Goal: Task Accomplishment & Management: Manage account settings

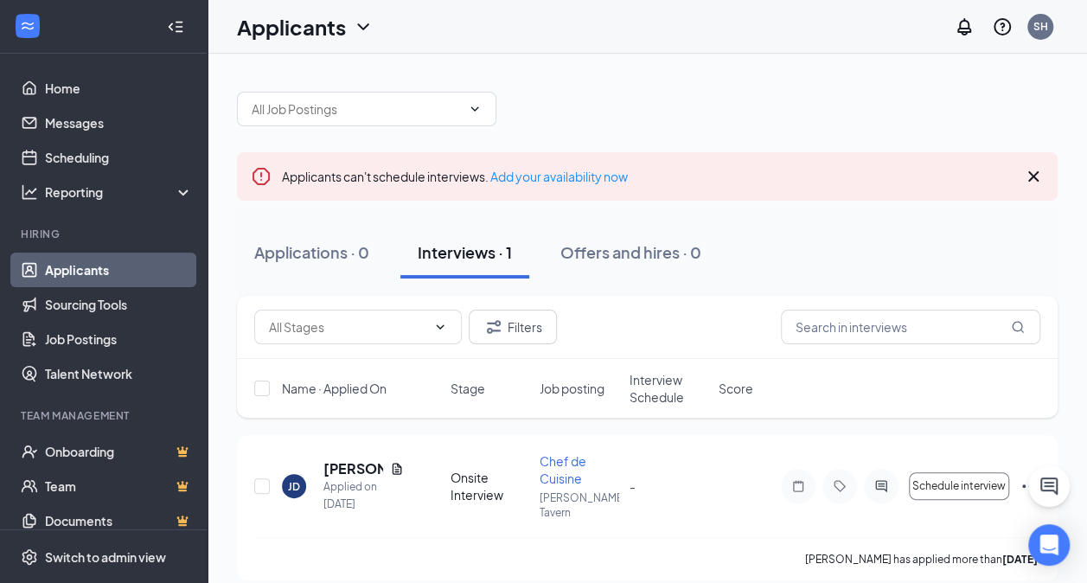
click at [1033, 174] on icon "Cross" at bounding box center [1033, 176] width 10 height 10
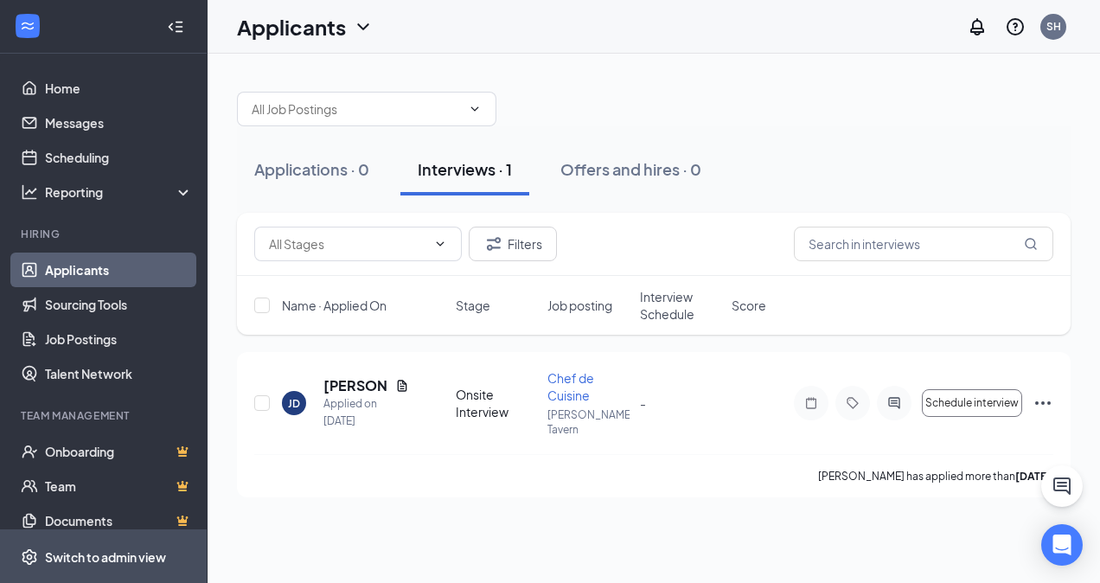
click at [105, 558] on div "Switch to admin view" at bounding box center [105, 556] width 121 height 17
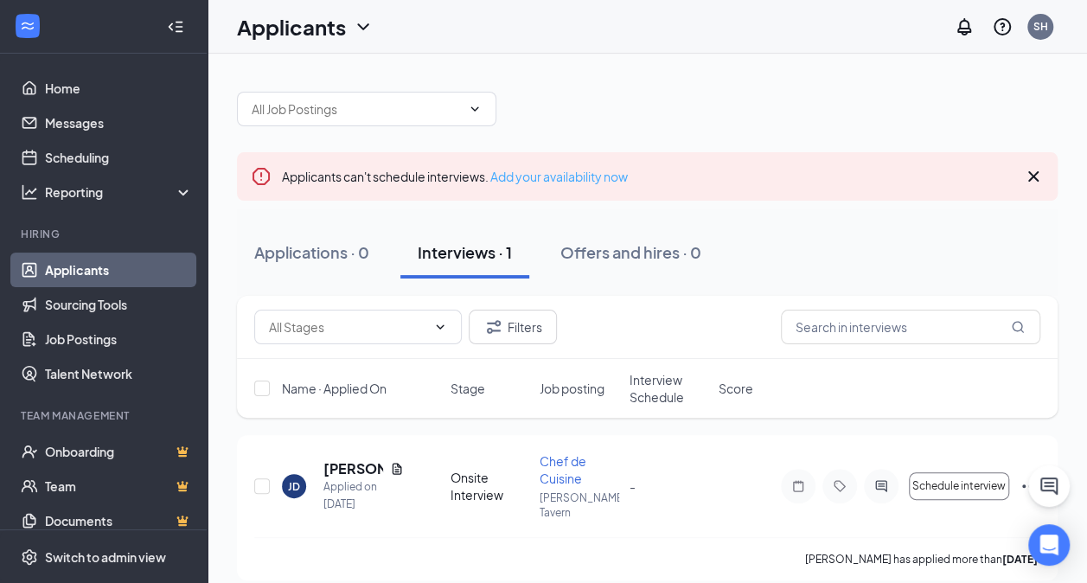
click at [588, 179] on link "Add your availability now" at bounding box center [559, 177] width 138 height 16
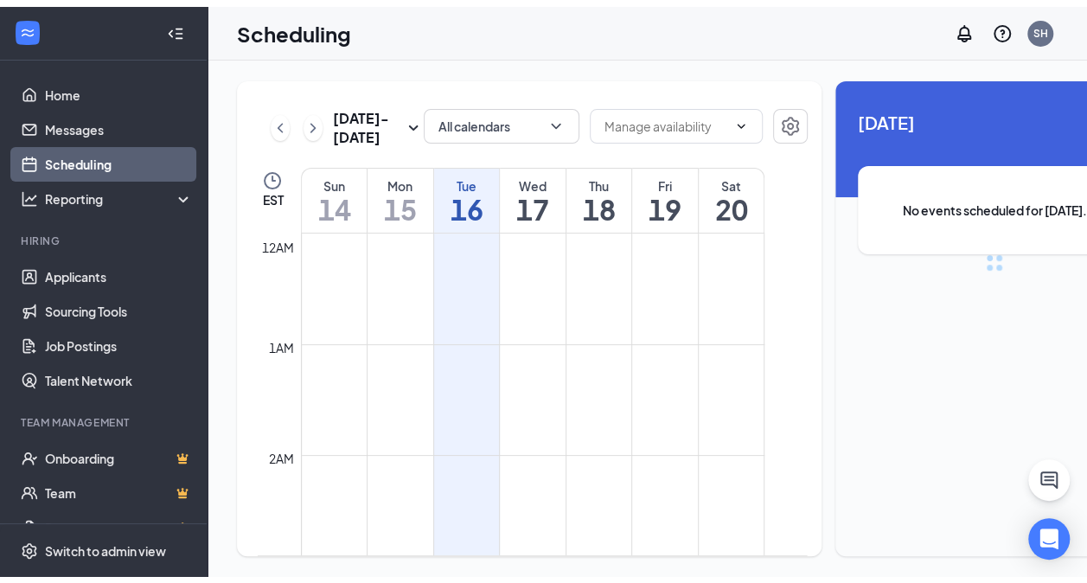
scroll to position [850, 0]
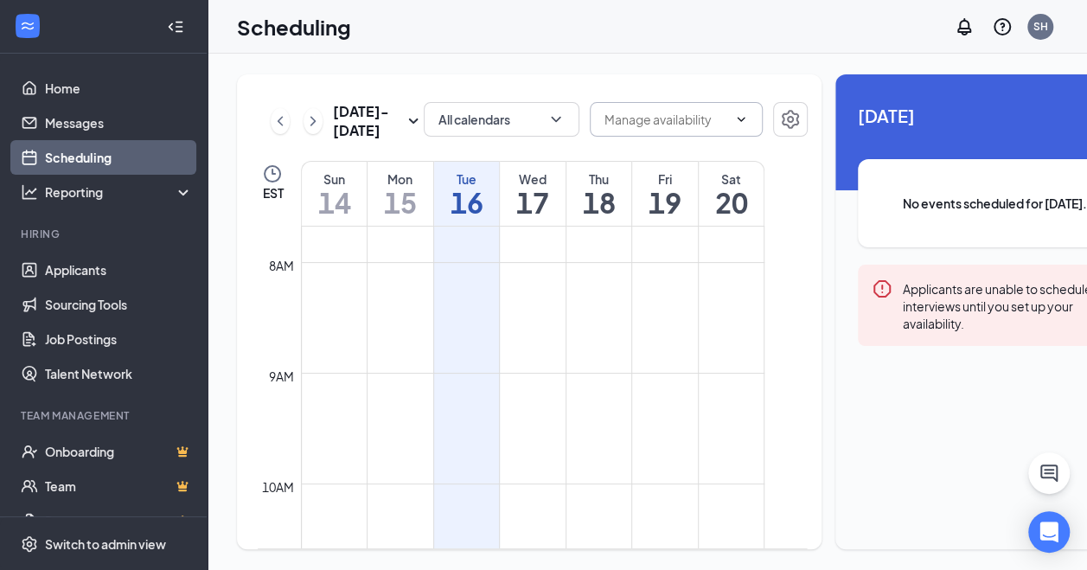
click at [731, 115] on span at bounding box center [739, 119] width 17 height 14
click at [734, 122] on icon "ChevronDown" at bounding box center [741, 119] width 14 height 14
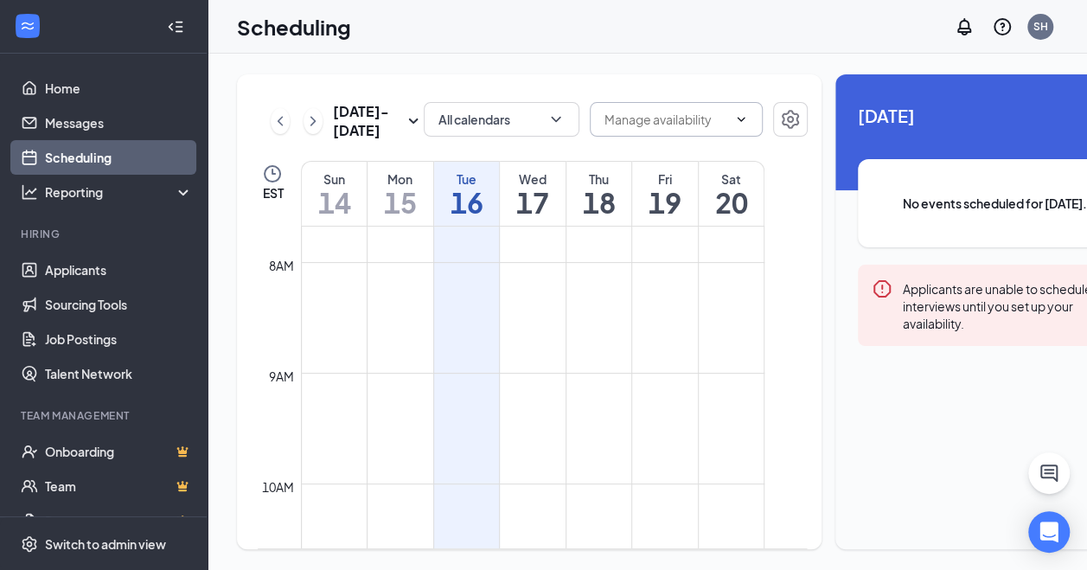
click at [459, 511] on td at bounding box center [533, 497] width 464 height 28
click at [511, 290] on td at bounding box center [533, 276] width 464 height 28
click at [541, 217] on h1 "17" at bounding box center [533, 202] width 66 height 29
